Goal: Information Seeking & Learning: Learn about a topic

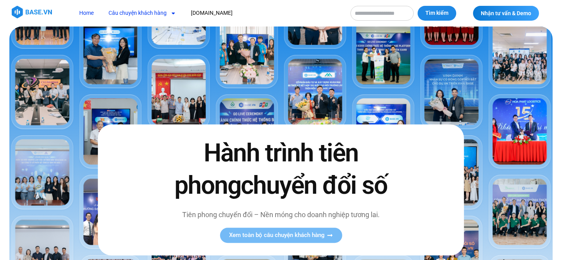
click at [142, 14] on link "Câu chuyện khách hàng" at bounding box center [142, 13] width 79 height 14
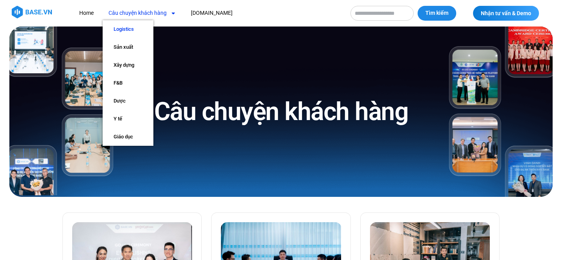
click at [131, 32] on link "Logistics" at bounding box center [128, 29] width 51 height 18
